Goal: Use online tool/utility: Use online tool/utility

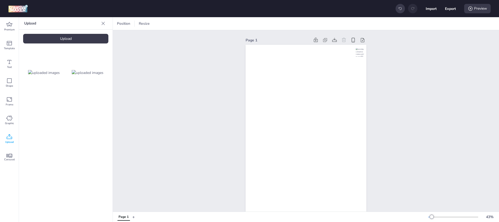
click at [59, 41] on div "Upload" at bounding box center [65, 39] width 85 height 10
click at [56, 118] on img at bounding box center [44, 116] width 32 height 5
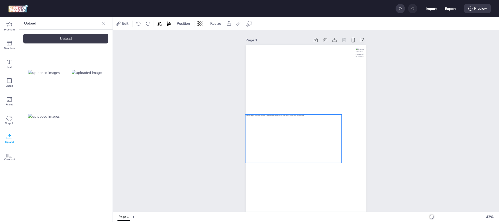
drag, startPoint x: 283, startPoint y: 151, endPoint x: 270, endPoint y: 137, distance: 18.9
click at [270, 137] on div at bounding box center [293, 138] width 97 height 48
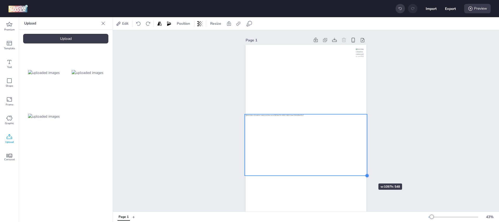
drag, startPoint x: 339, startPoint y: 161, endPoint x: 363, endPoint y: 174, distance: 26.6
click at [365, 174] on div at bounding box center [367, 175] width 4 height 4
click at [386, 162] on div "Page 1" at bounding box center [306, 147] width 386 height 235
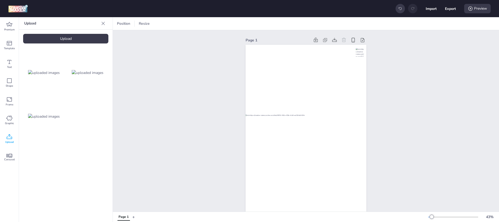
click at [450, 102] on div "Page 1" at bounding box center [306, 147] width 386 height 235
click at [331, 88] on div at bounding box center [305, 152] width 121 height 215
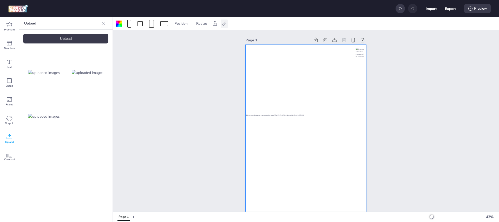
drag, startPoint x: 223, startPoint y: 24, endPoint x: 224, endPoint y: 27, distance: 2.6
click at [223, 24] on icon at bounding box center [224, 23] width 5 height 5
click at [202, 36] on span "Activate hyperlink" at bounding box center [190, 36] width 29 height 5
click at [172, 37] on input "Activate hyperlink" at bounding box center [170, 38] width 3 height 3
checkbox input "true"
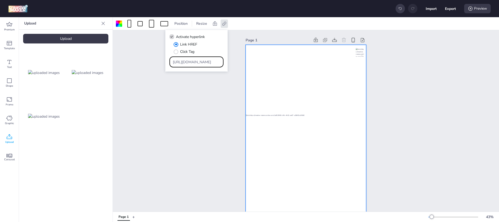
click at [201, 61] on input "[URL][DOMAIN_NAME]" at bounding box center [197, 61] width 48 height 5
click at [201, 60] on input "[URL][DOMAIN_NAME]" at bounding box center [197, 61] width 48 height 5
paste input "[DOMAIN_NAME][URL]"
type input "[URL][DOMAIN_NAME]"
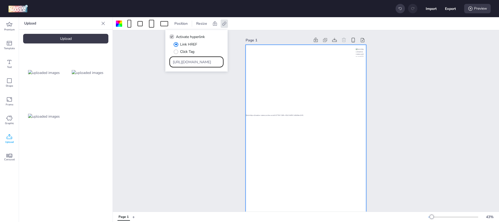
scroll to position [0, 243]
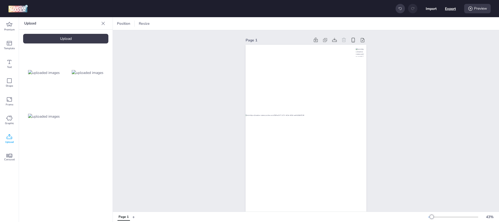
click at [449, 10] on button "Export" at bounding box center [450, 8] width 11 height 11
select select "html"
click at [436, 40] on button "Download" at bounding box center [427, 42] width 49 height 10
